Goal: Communication & Community: Connect with others

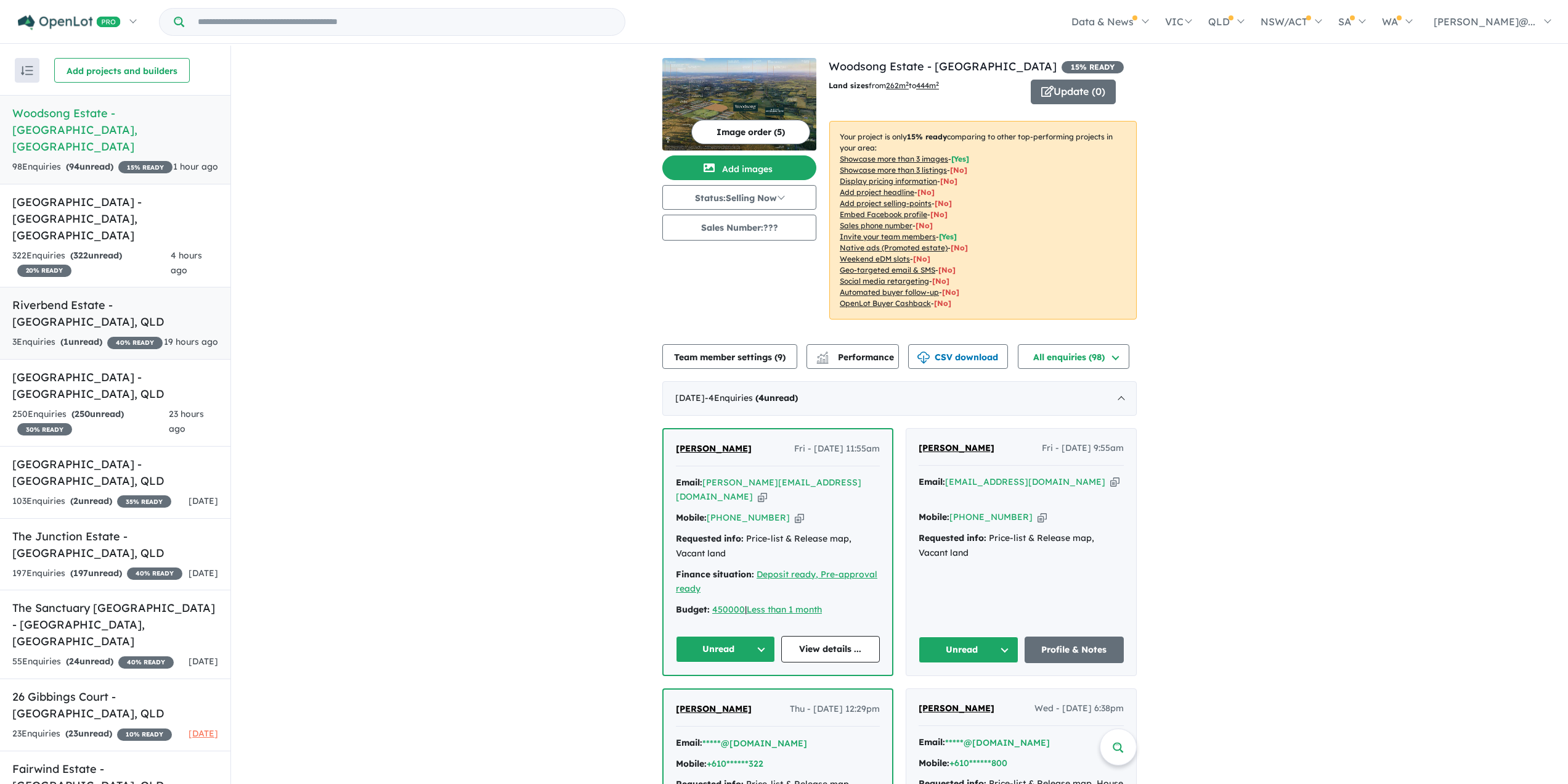
click at [73, 297] on h5 "Riverbend Estate - [GEOGRAPHIC_DATA] , [GEOGRAPHIC_DATA]" at bounding box center [115, 314] width 206 height 34
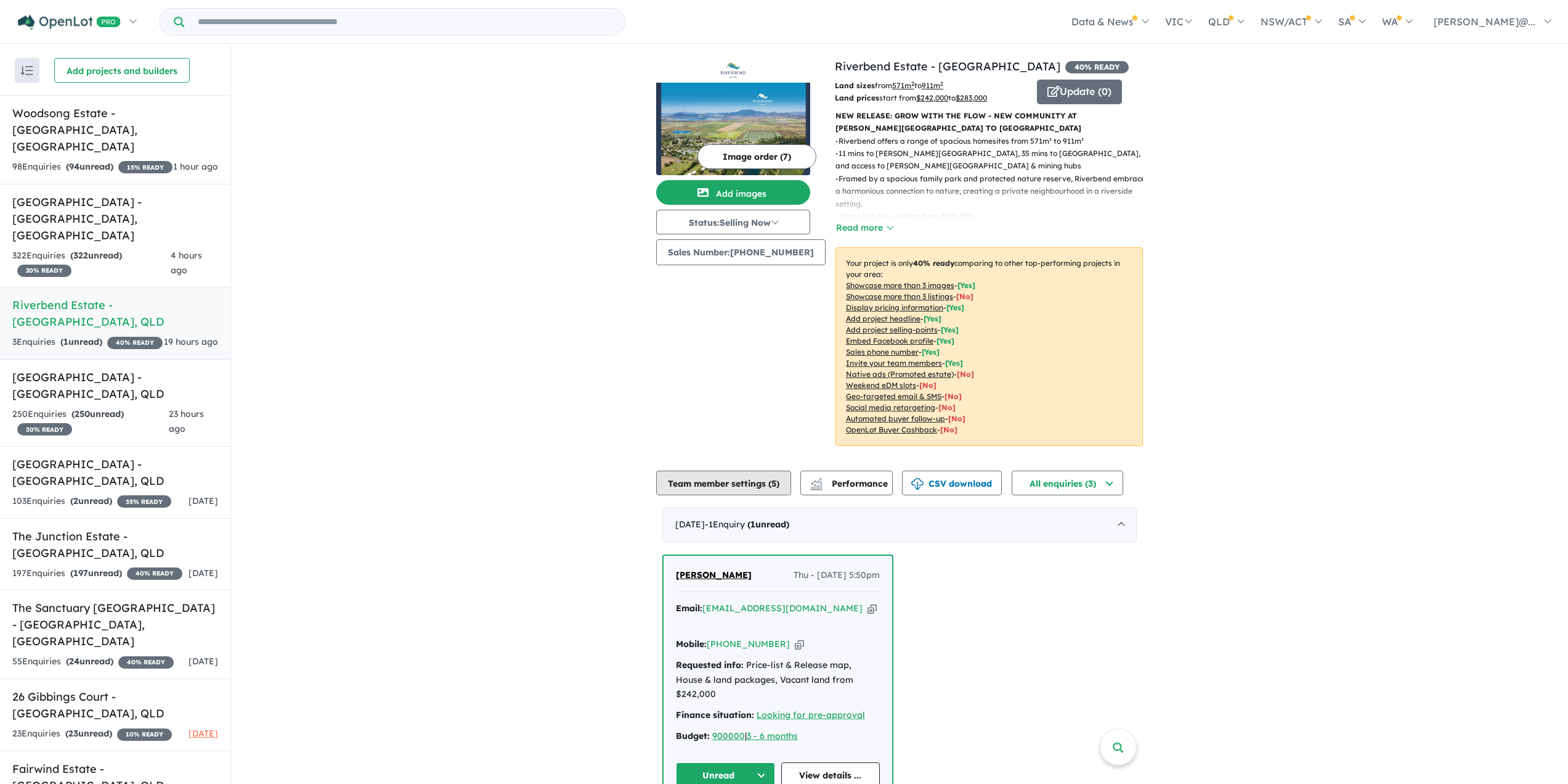
click at [734, 486] on button "Team member settings ( 5 )" at bounding box center [723, 482] width 135 height 25
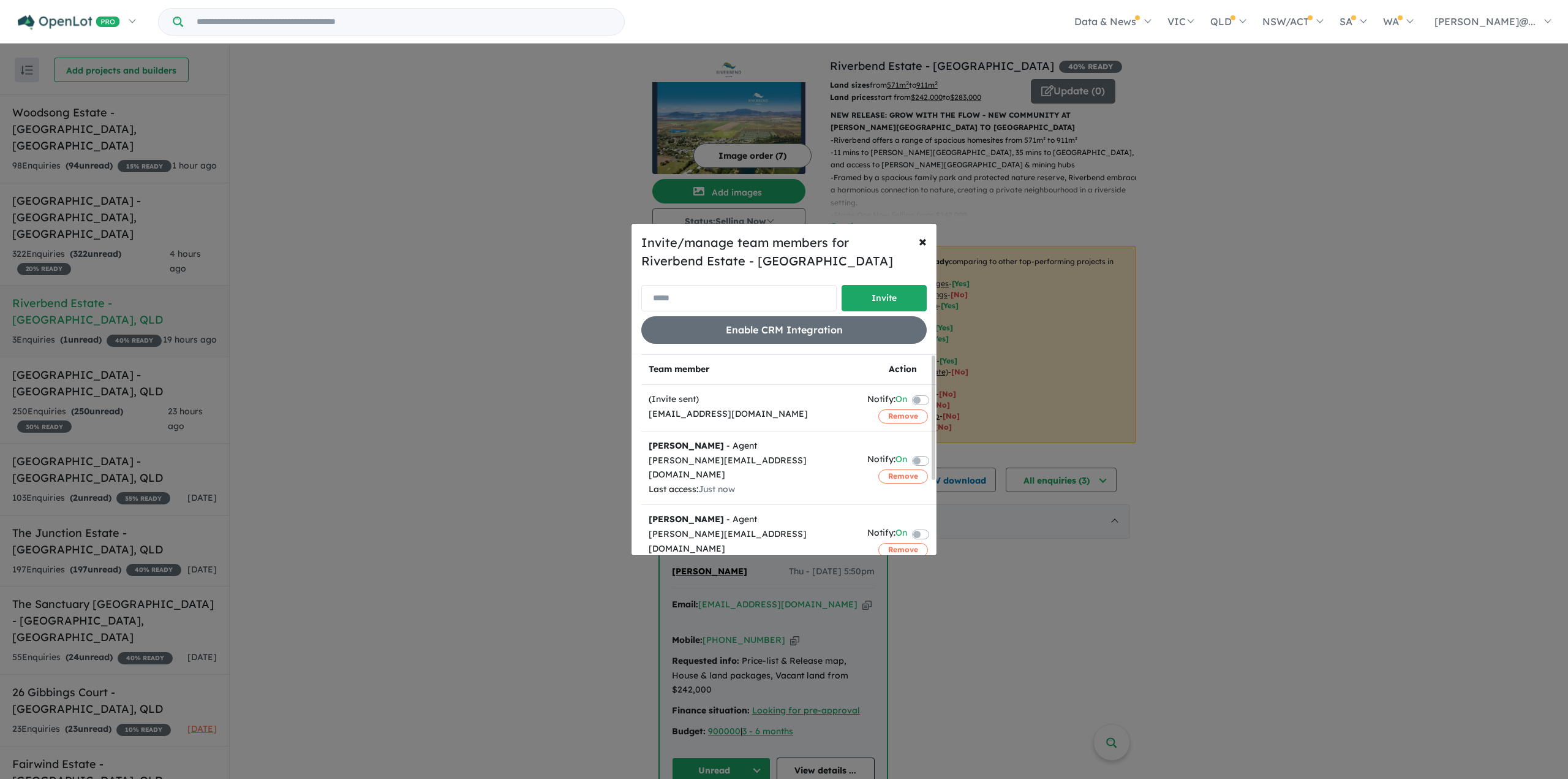
click at [728, 295] on input "email" at bounding box center [738, 298] width 195 height 26
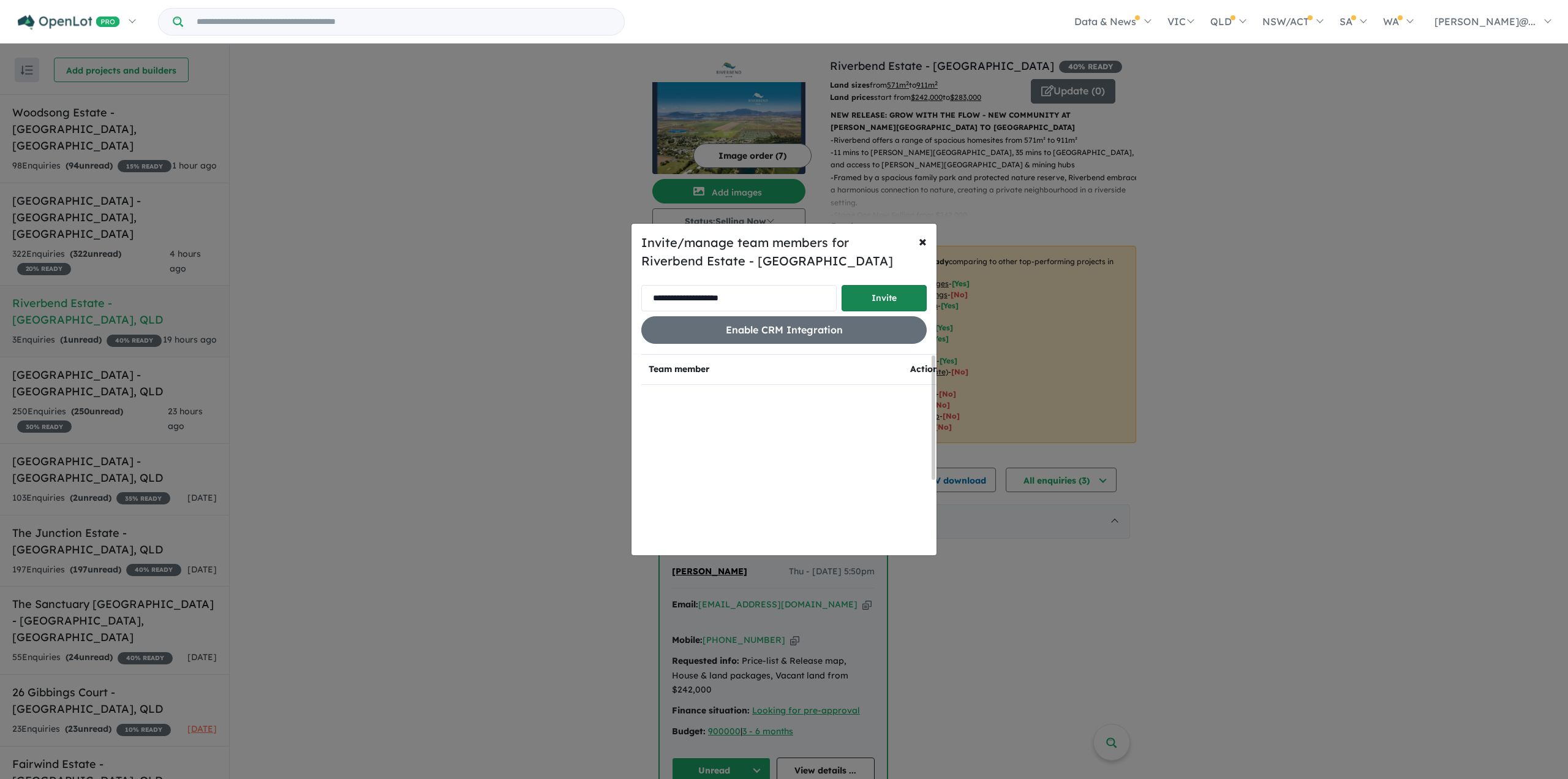
type input "**********"
click at [865, 296] on button "Invite" at bounding box center [883, 298] width 85 height 26
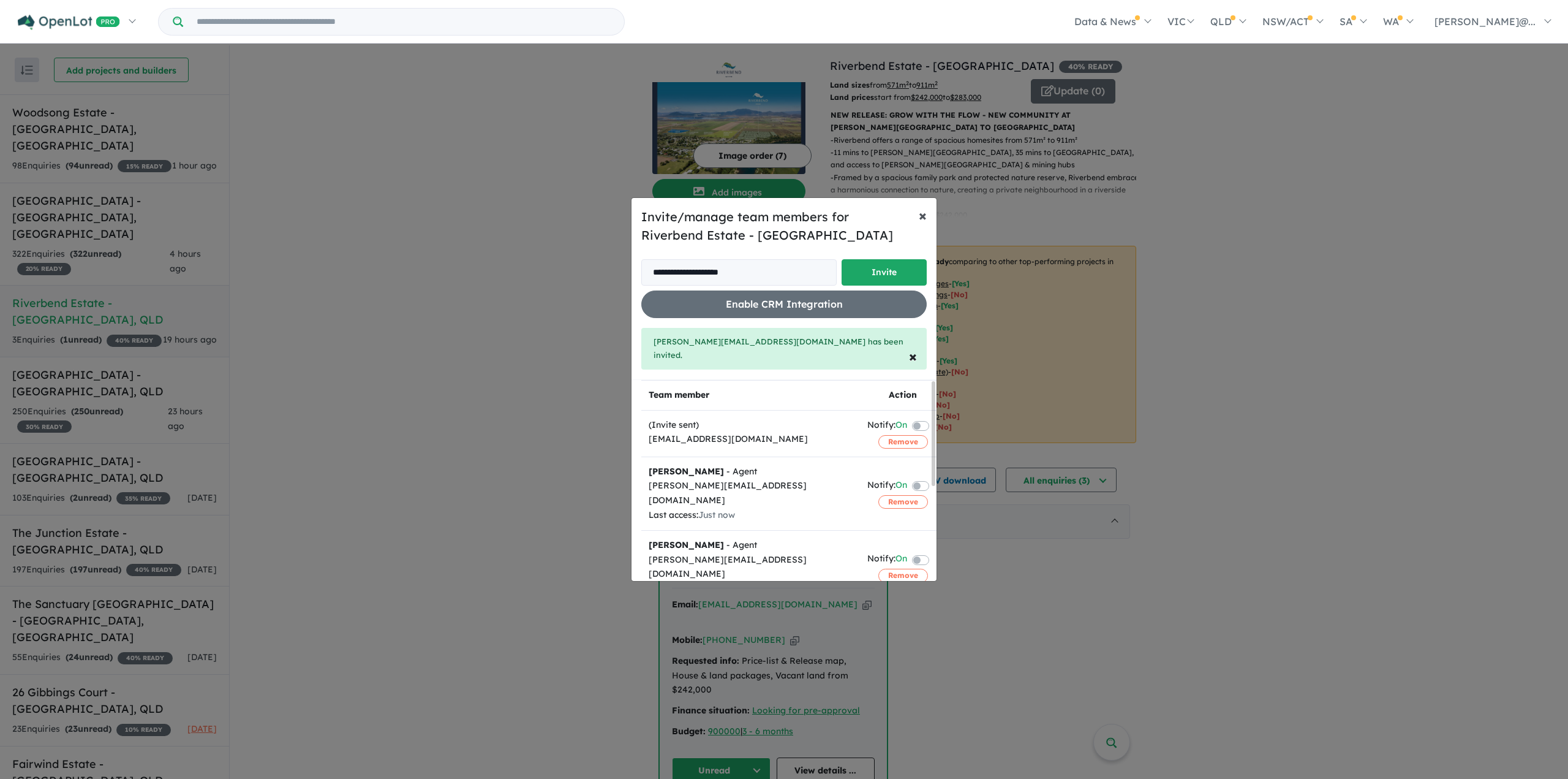
click at [923, 221] on span "×" at bounding box center [923, 215] width 8 height 19
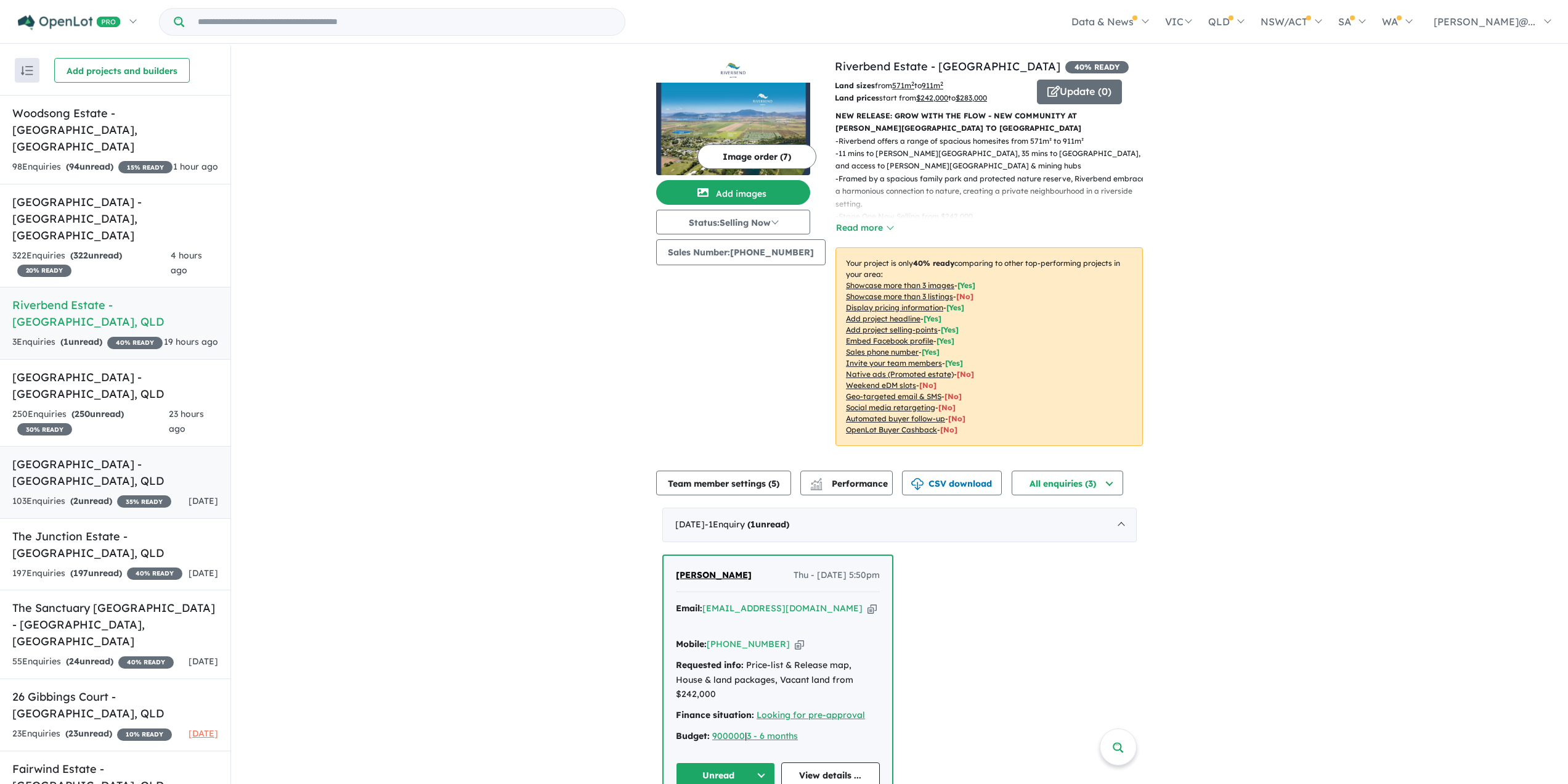
click at [98, 456] on h5 "[GEOGRAPHIC_DATA] - [GEOGRAPHIC_DATA] , [GEOGRAPHIC_DATA]" at bounding box center [115, 472] width 206 height 34
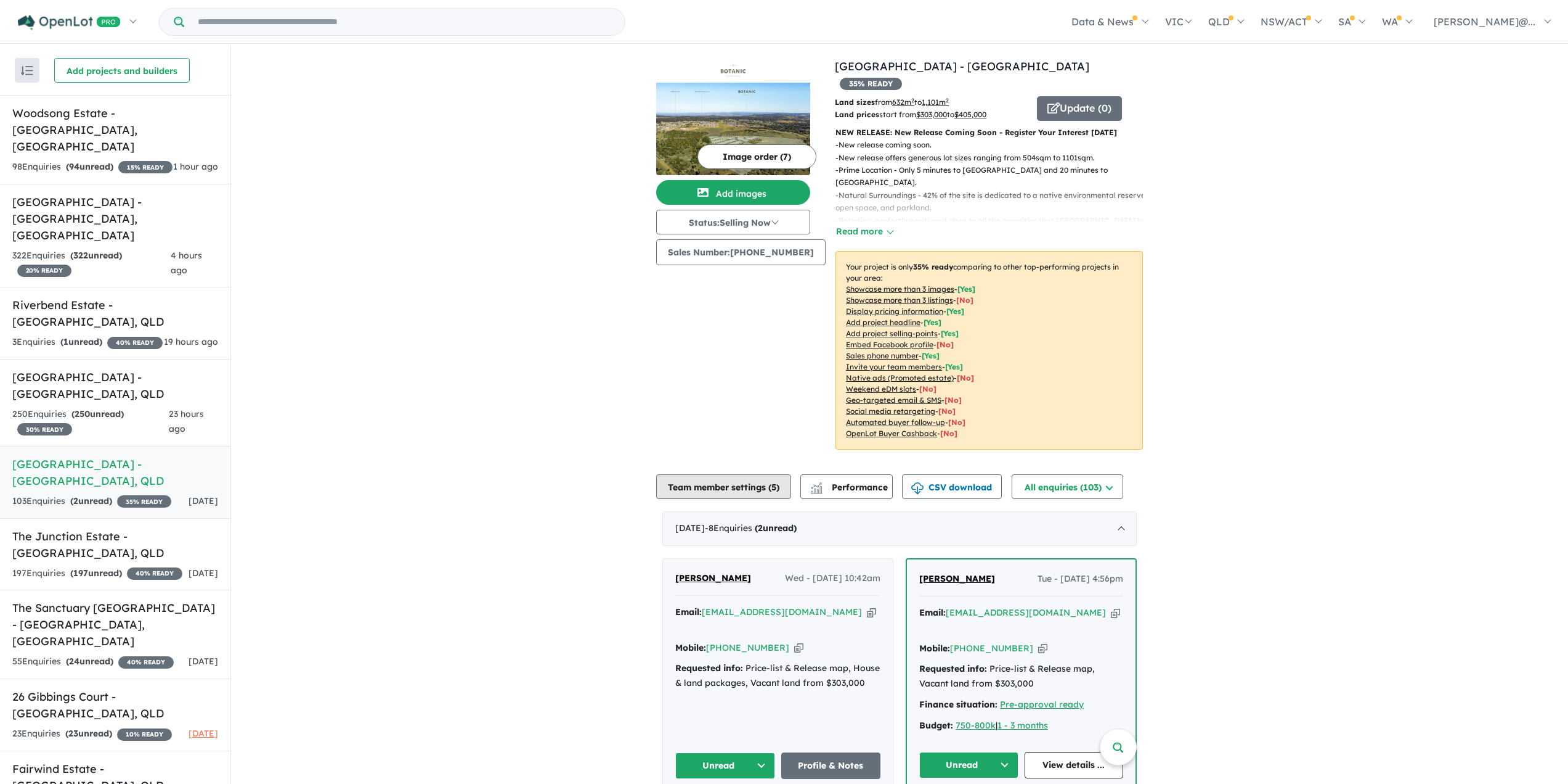
click at [725, 474] on button "Team member settings ( 5 )" at bounding box center [723, 486] width 135 height 25
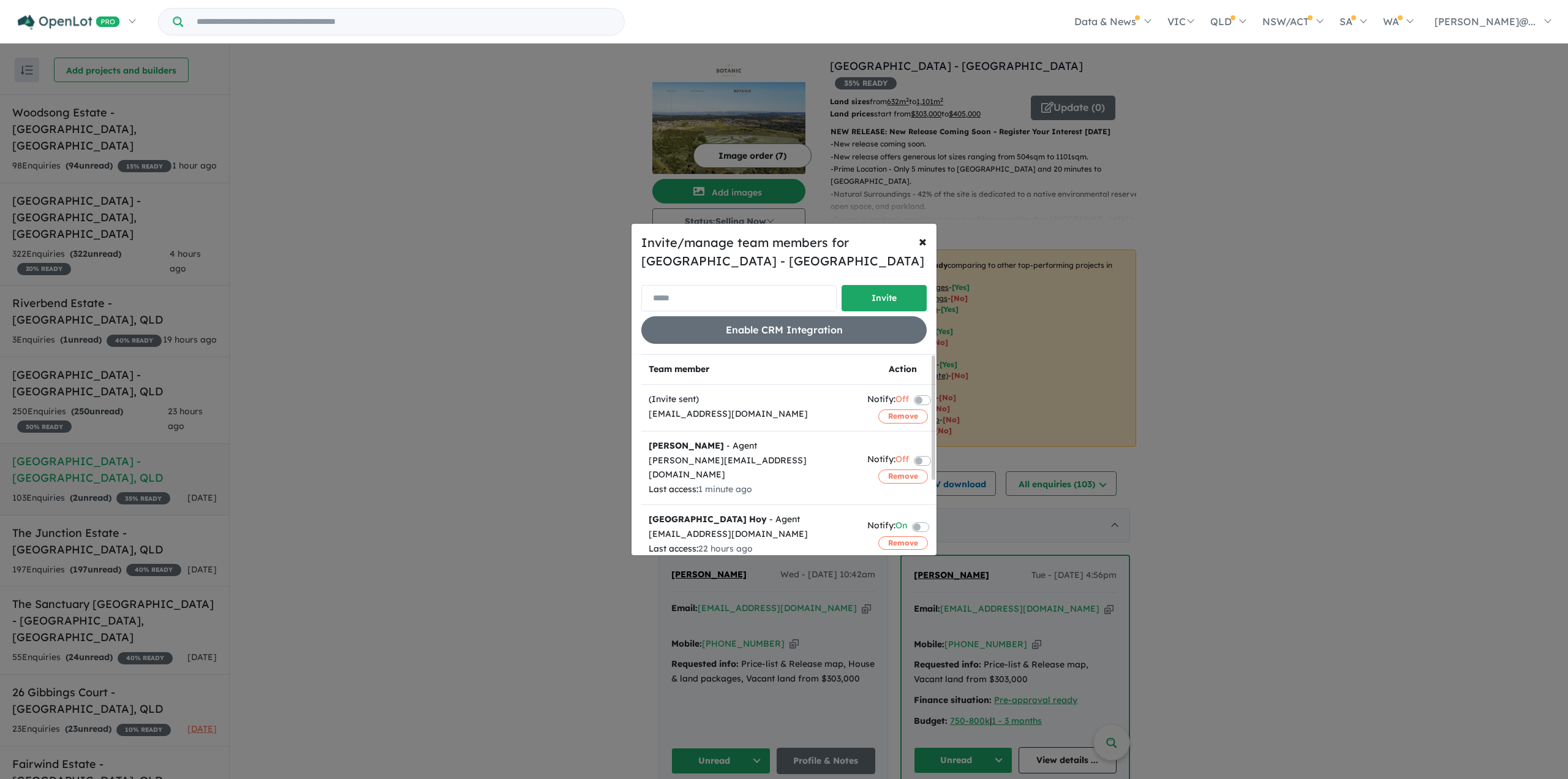
click at [700, 298] on input "email" at bounding box center [738, 298] width 195 height 26
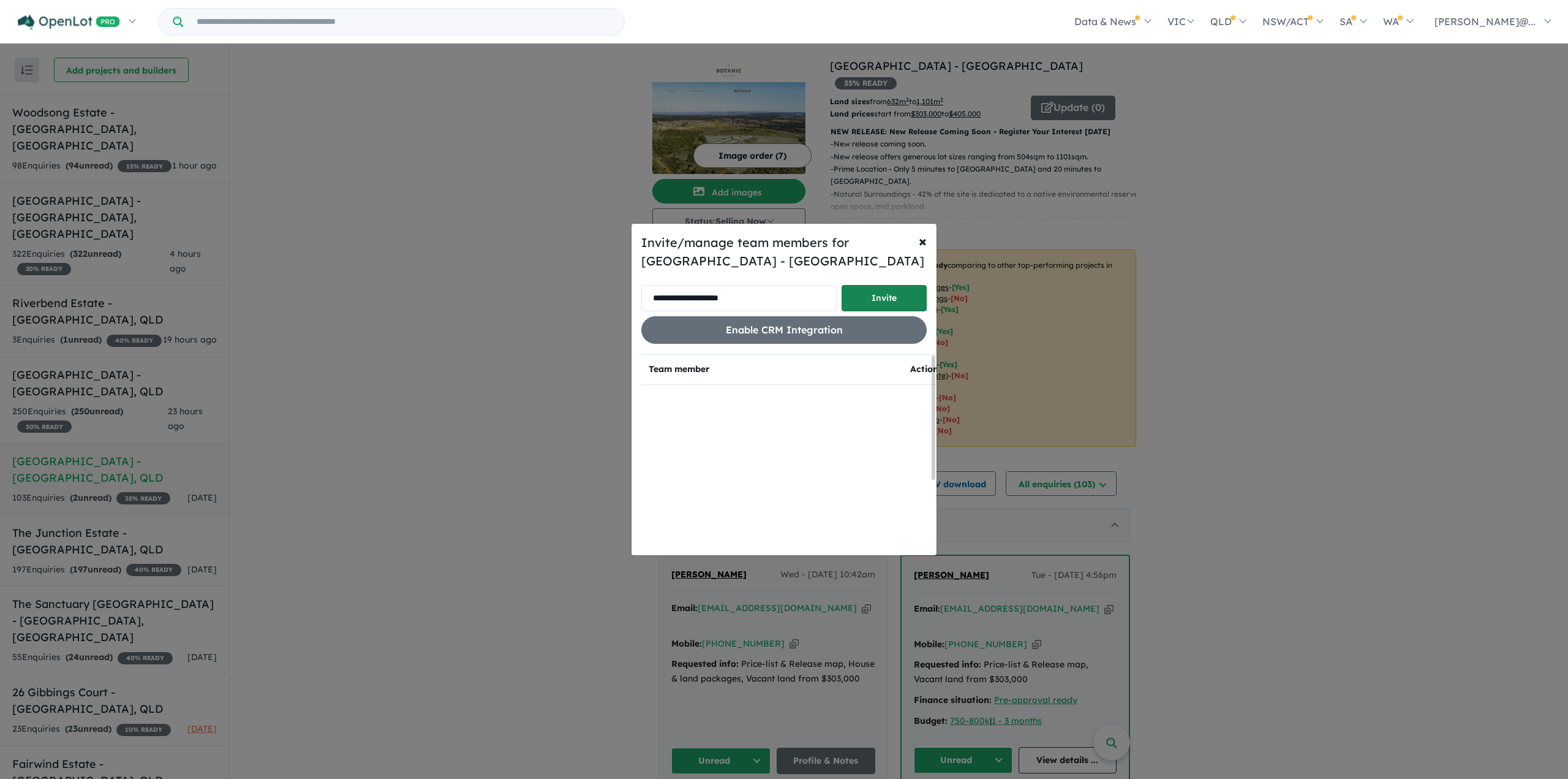
type input "**********"
click at [881, 302] on button "Invite" at bounding box center [883, 298] width 85 height 26
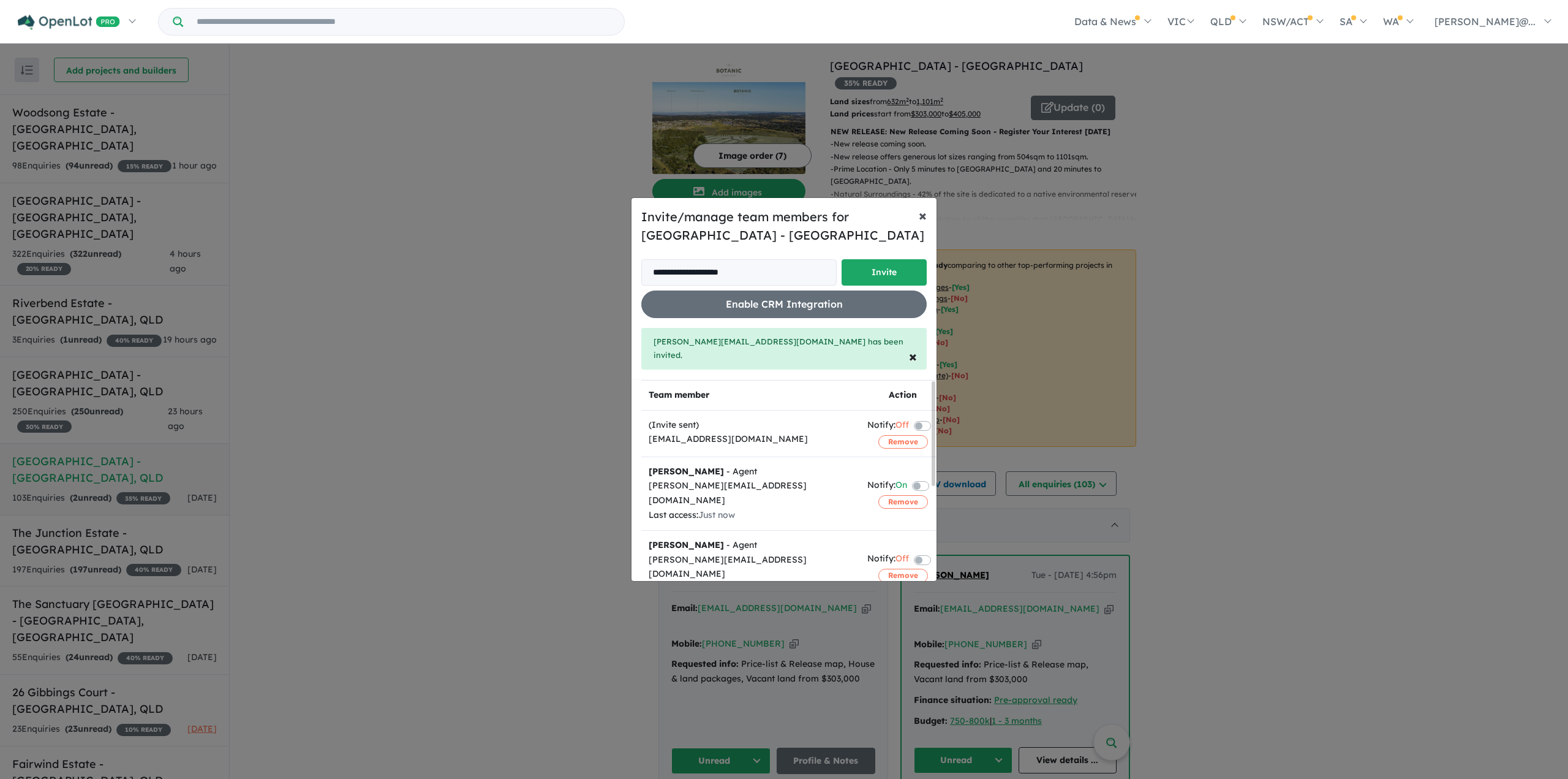
click at [920, 224] on span "×" at bounding box center [923, 215] width 8 height 19
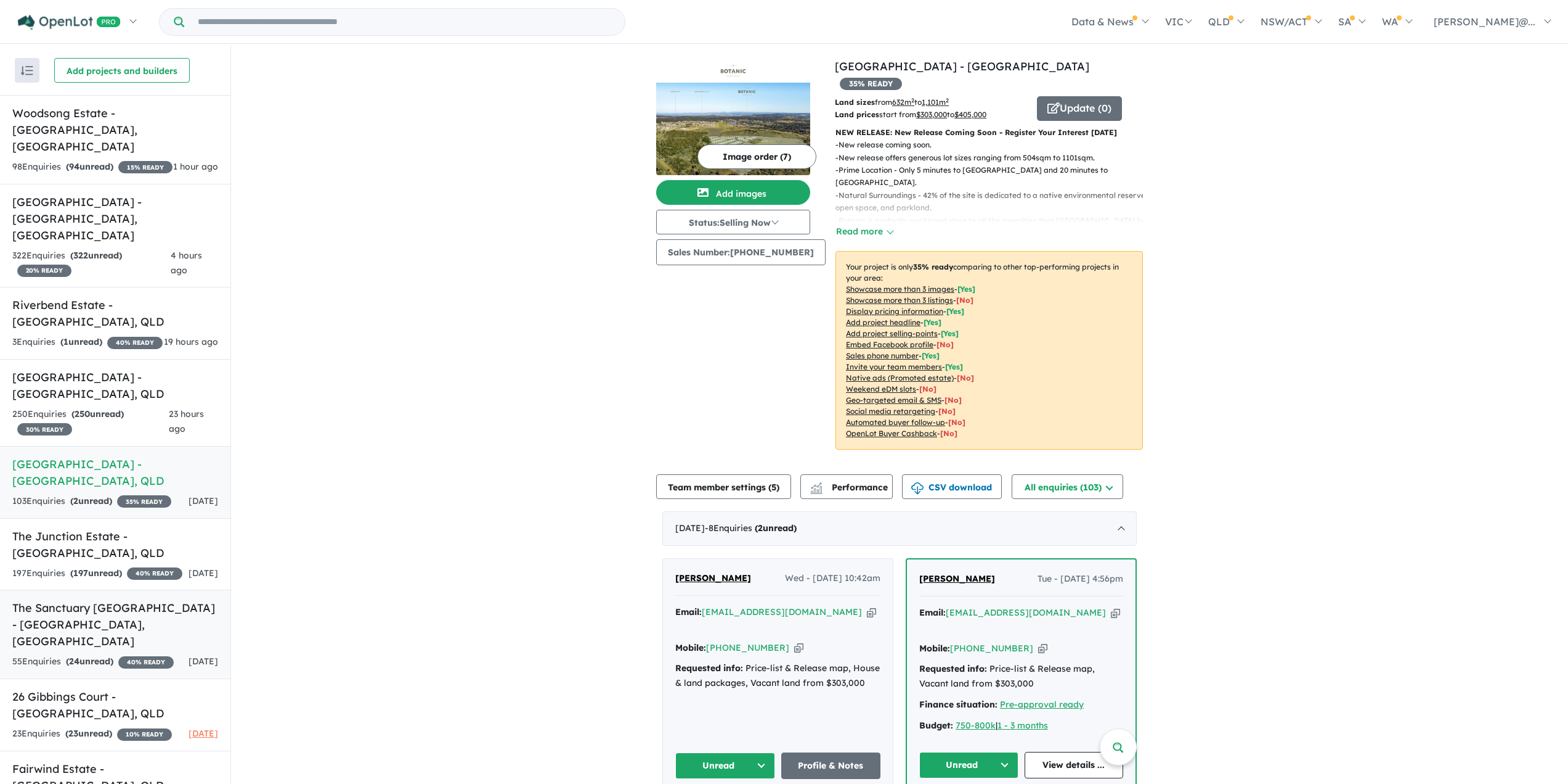
click at [114, 600] on h5 "The Sanctuary [GEOGRAPHIC_DATA] - [GEOGRAPHIC_DATA] , [GEOGRAPHIC_DATA]" at bounding box center [115, 624] width 206 height 50
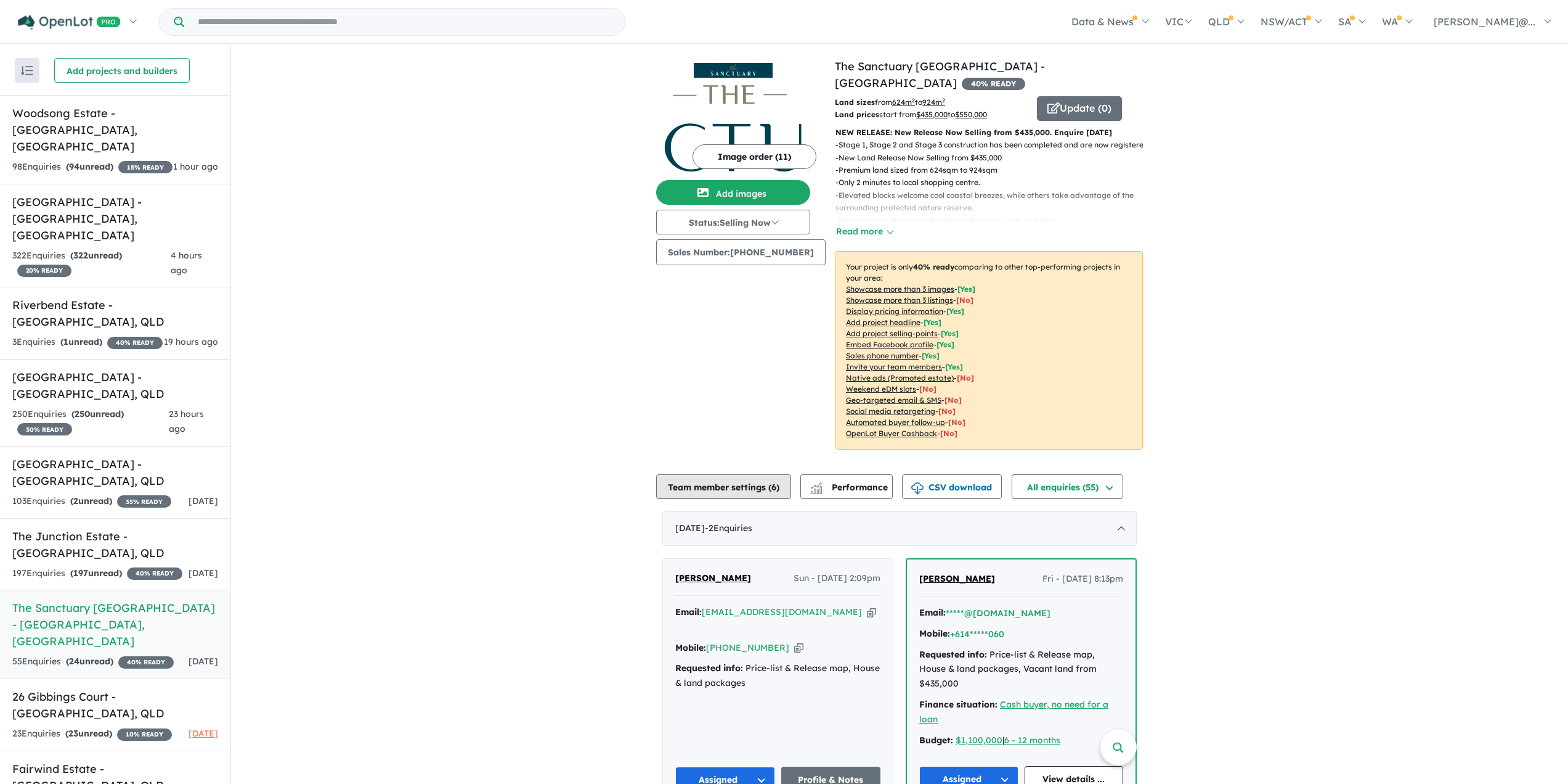
click at [702, 484] on button "Team member settings ( 6 )" at bounding box center [723, 486] width 135 height 25
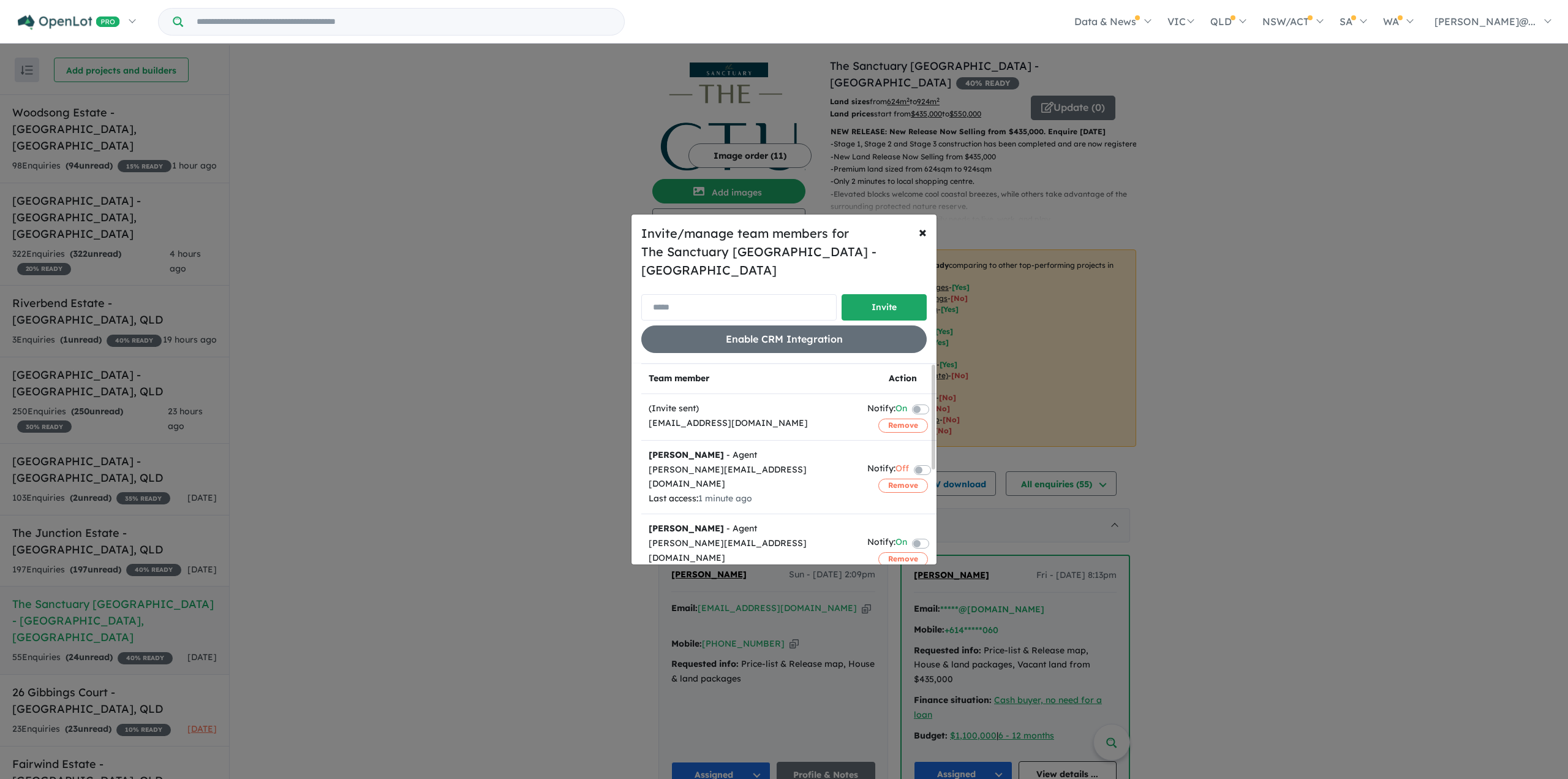
click at [693, 309] on input "email" at bounding box center [738, 307] width 195 height 26
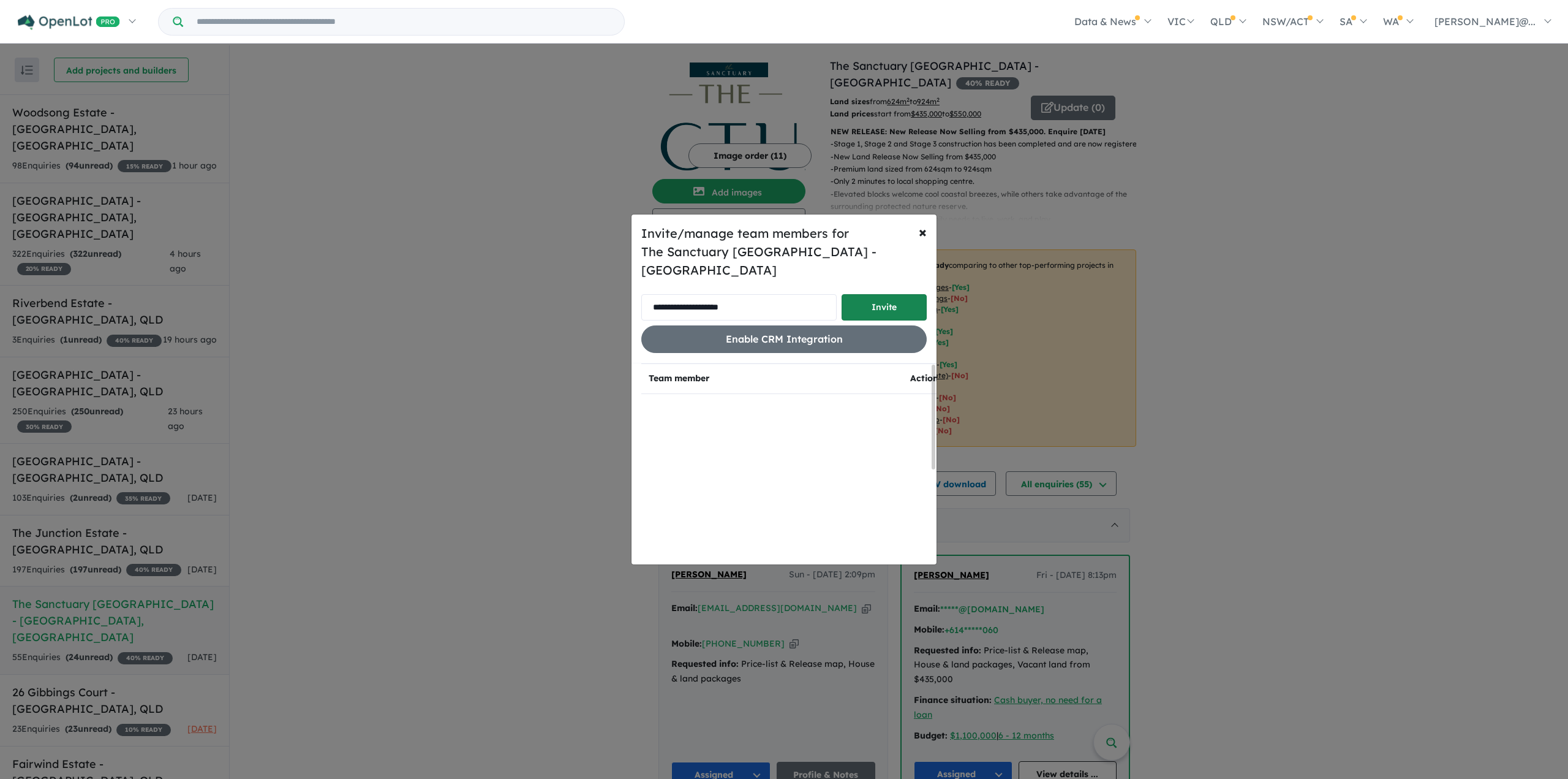
type input "**********"
click at [870, 314] on button "Invite" at bounding box center [883, 307] width 85 height 26
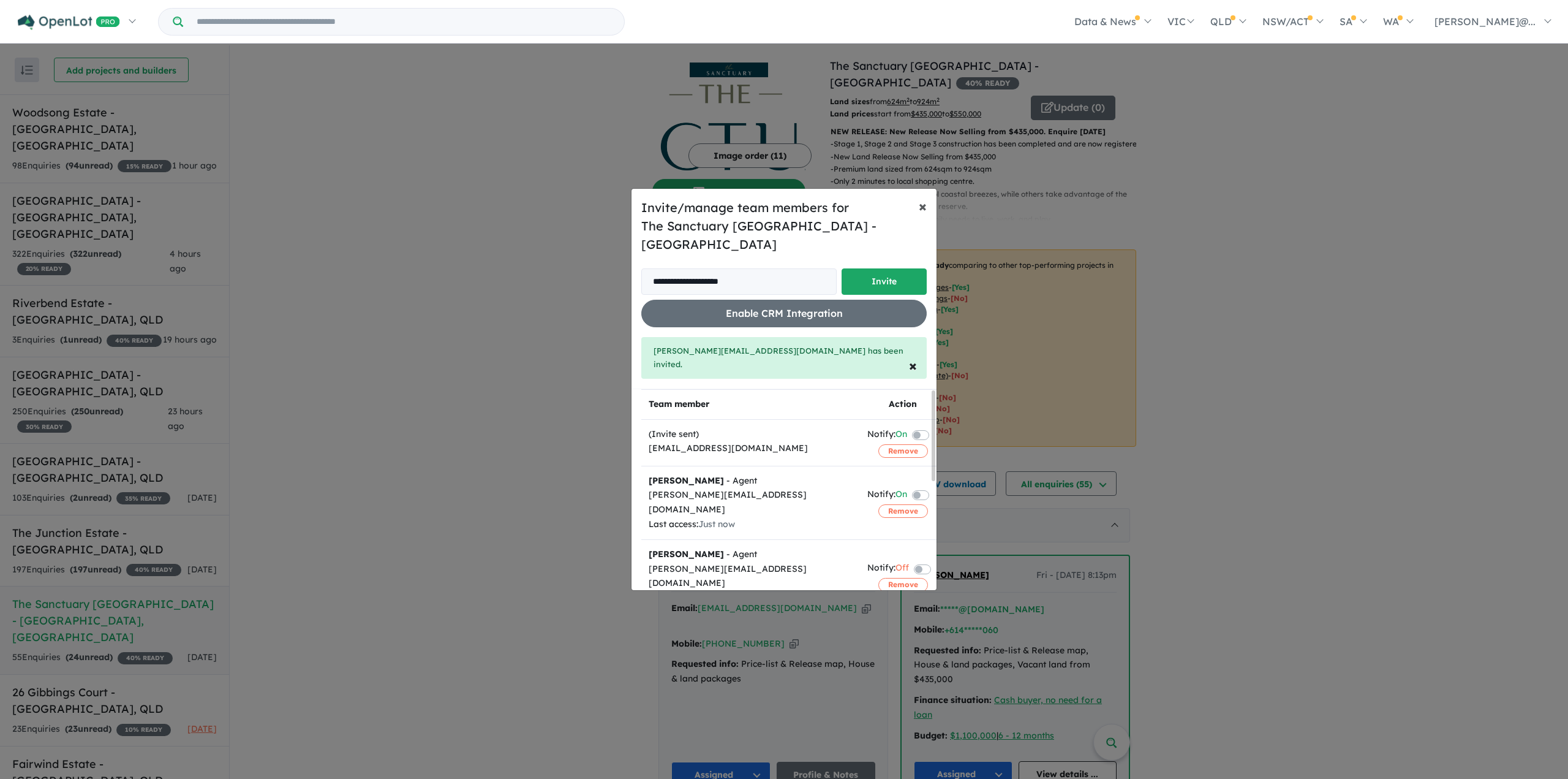
click at [915, 212] on button "× Close" at bounding box center [923, 206] width 27 height 34
